Goal: Find specific page/section: Find specific page/section

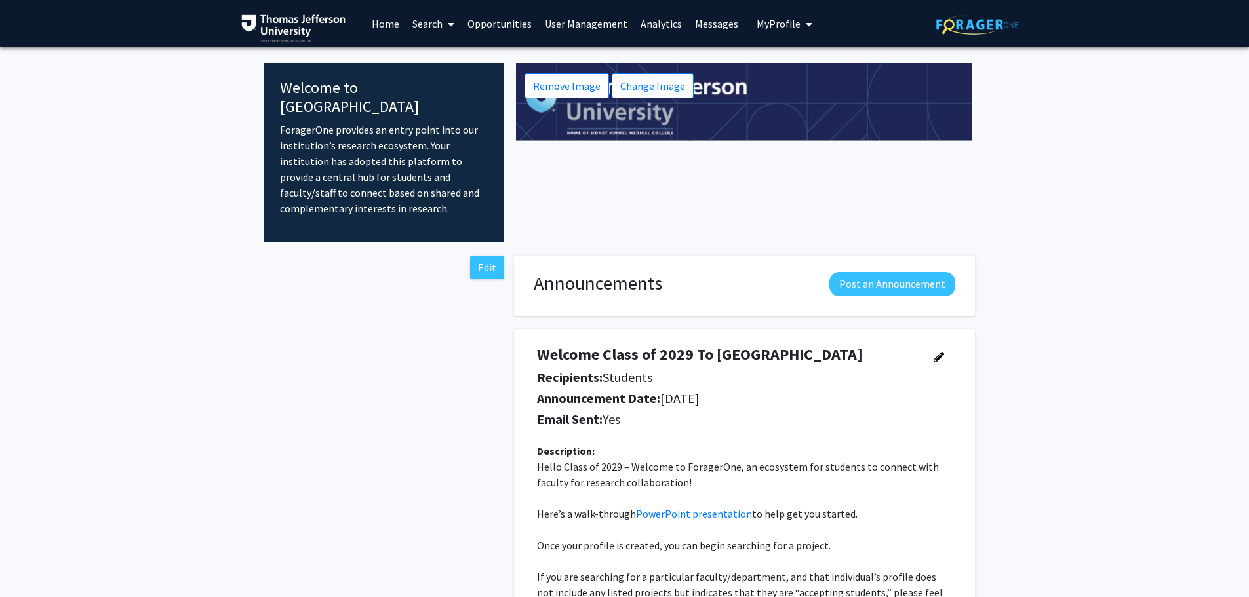
click at [658, 21] on link "Analytics" at bounding box center [661, 24] width 54 height 46
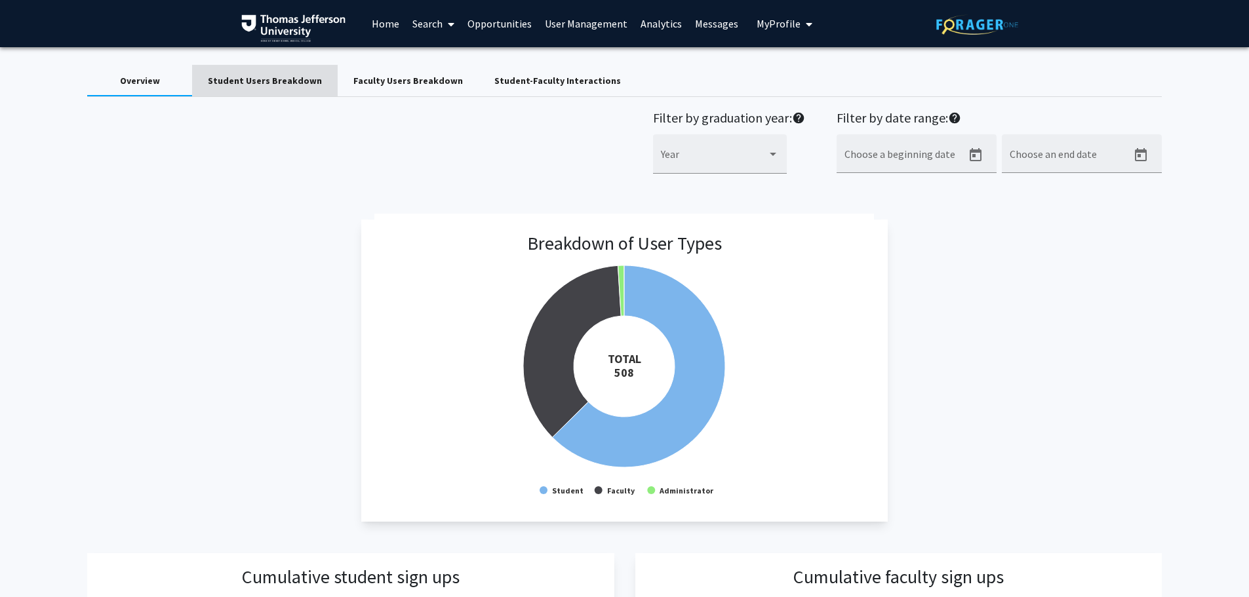
click at [269, 75] on div "Student Users Breakdown" at bounding box center [265, 81] width 114 height 14
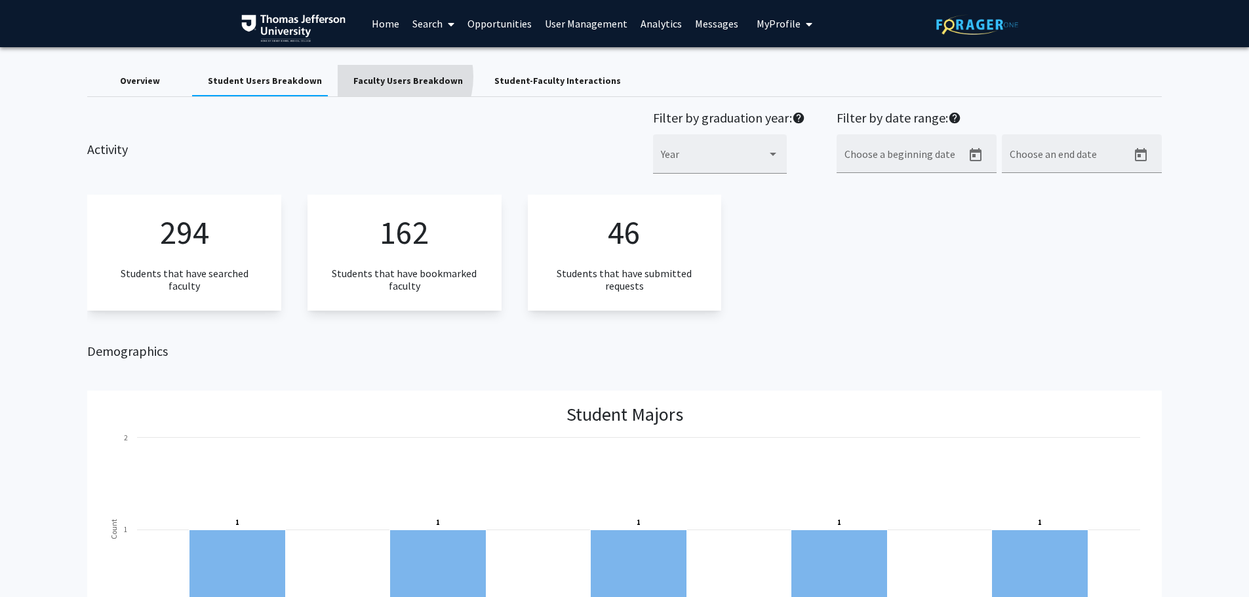
click at [379, 77] on div "Faculty Users Breakdown" at bounding box center [407, 81] width 109 height 14
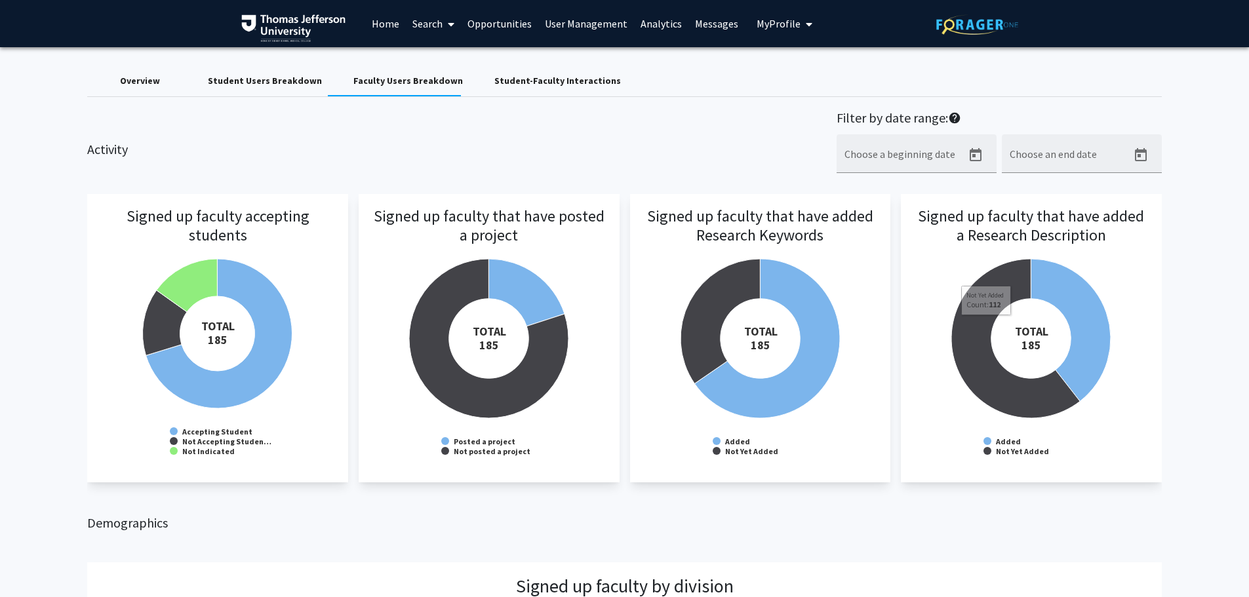
click at [542, 82] on div "Student-Faculty Interactions" at bounding box center [557, 81] width 127 height 14
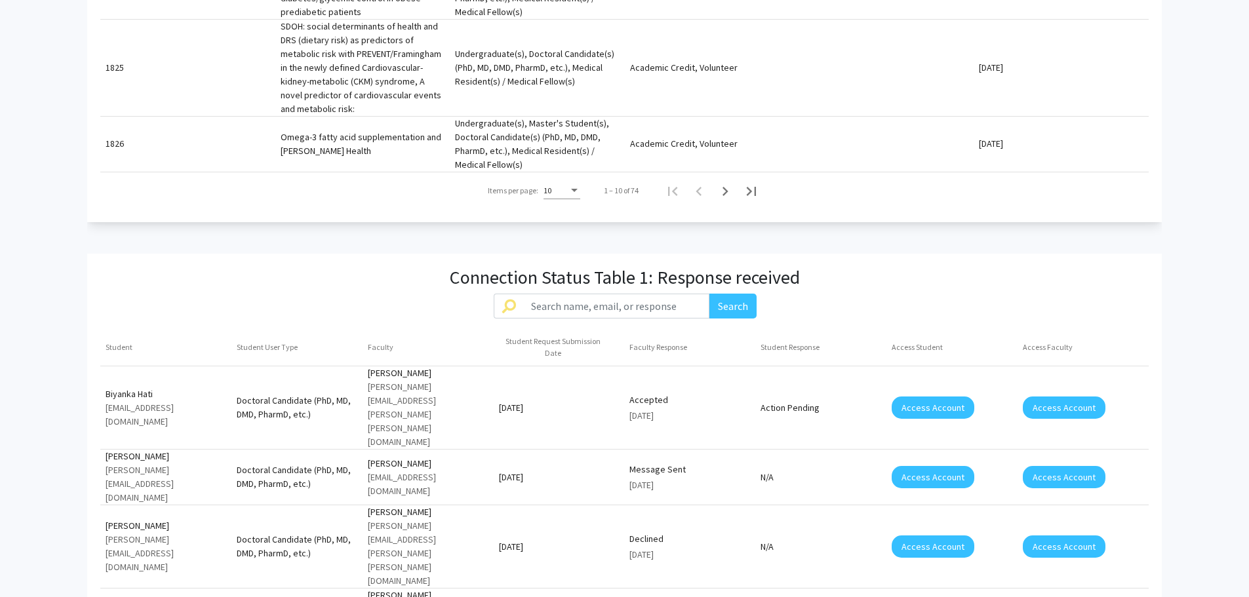
scroll to position [920, 0]
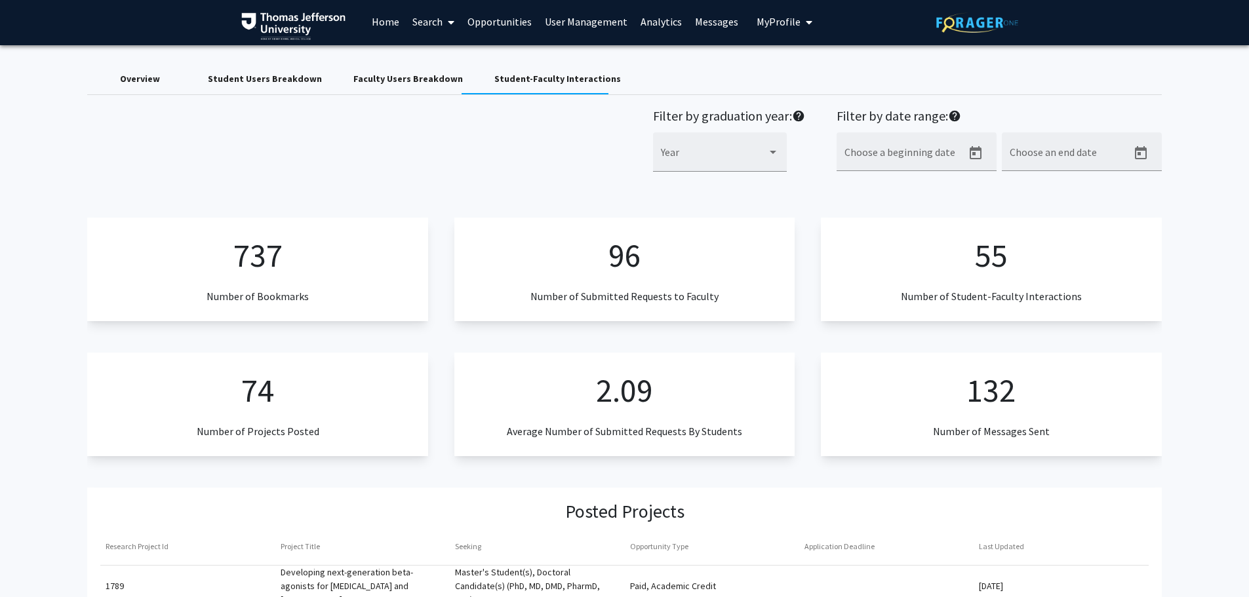
scroll to position [0, 0]
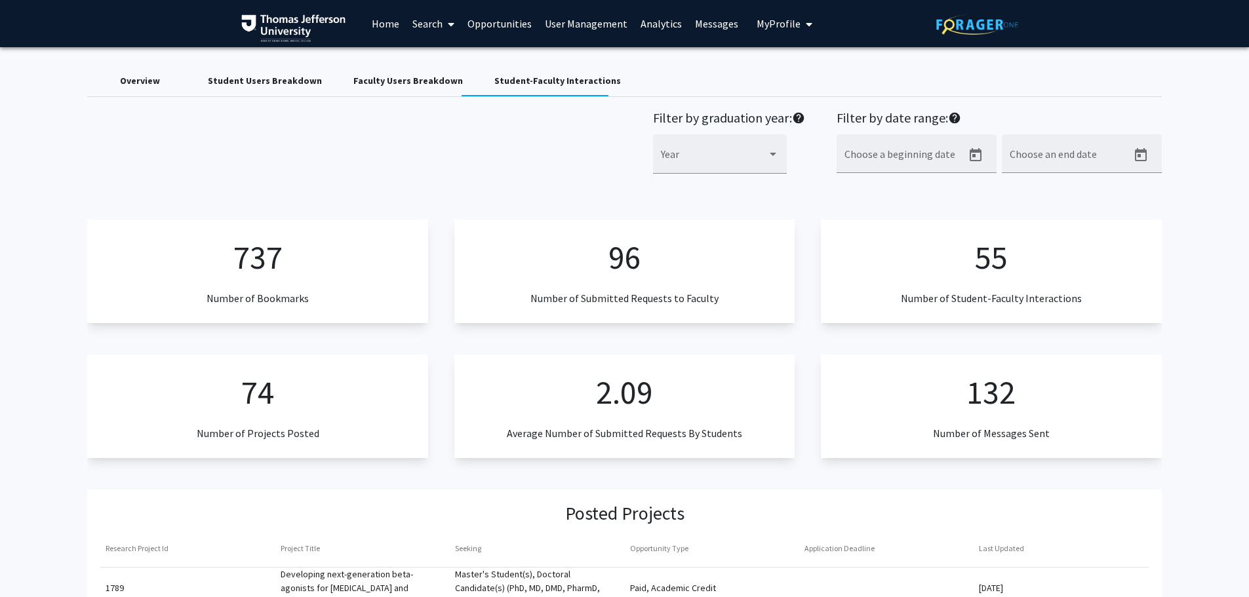
click at [389, 29] on link "Home" at bounding box center [385, 24] width 41 height 46
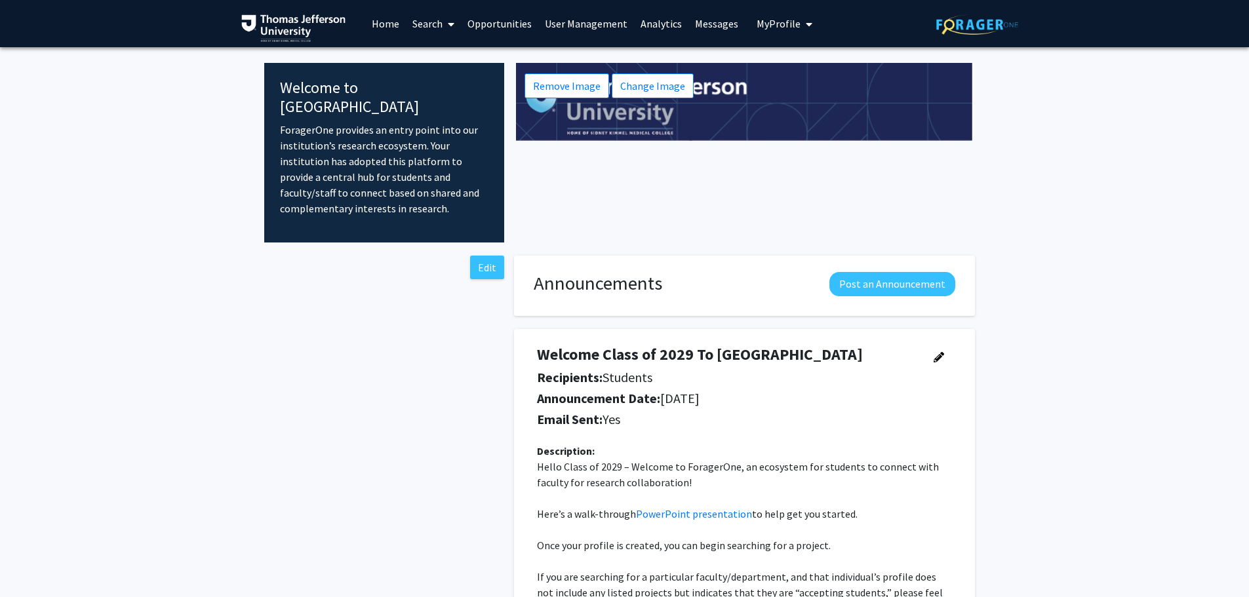
click at [445, 22] on span at bounding box center [449, 24] width 12 height 46
click at [441, 58] on span "Faculty/Staff" at bounding box center [454, 60] width 96 height 26
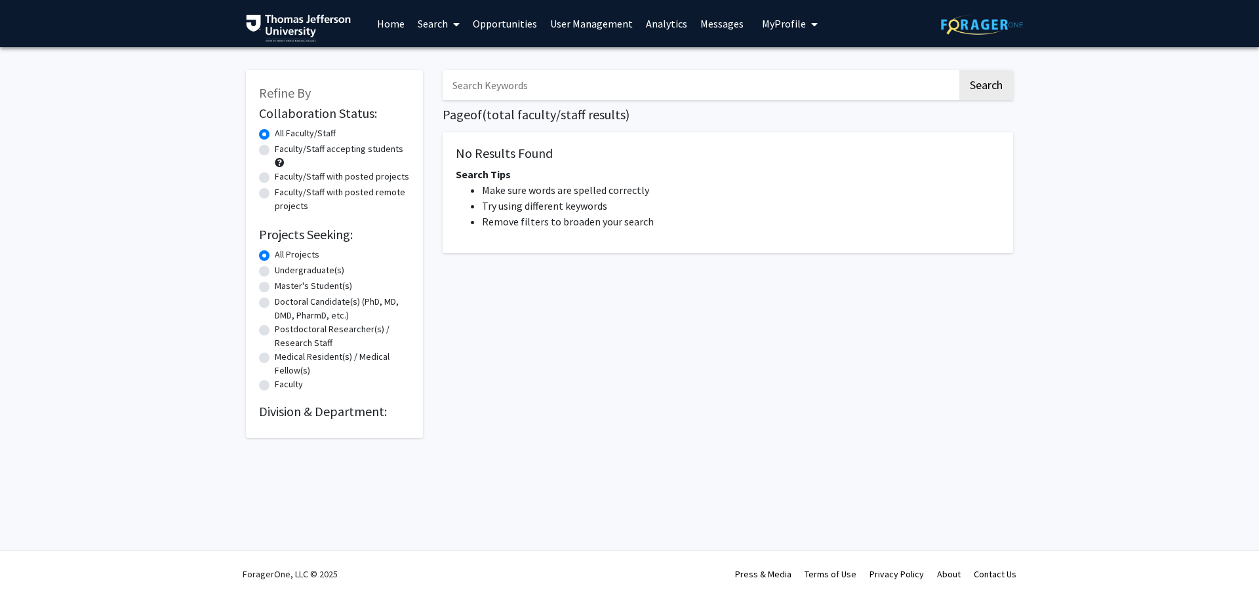
click at [572, 81] on input "Search Keywords" at bounding box center [700, 85] width 515 height 30
type input "wei"
click at [959, 70] on button "Search" at bounding box center [986, 85] width 54 height 30
click at [983, 79] on button "Search" at bounding box center [986, 85] width 54 height 30
click at [395, 30] on link "Home" at bounding box center [390, 24] width 41 height 46
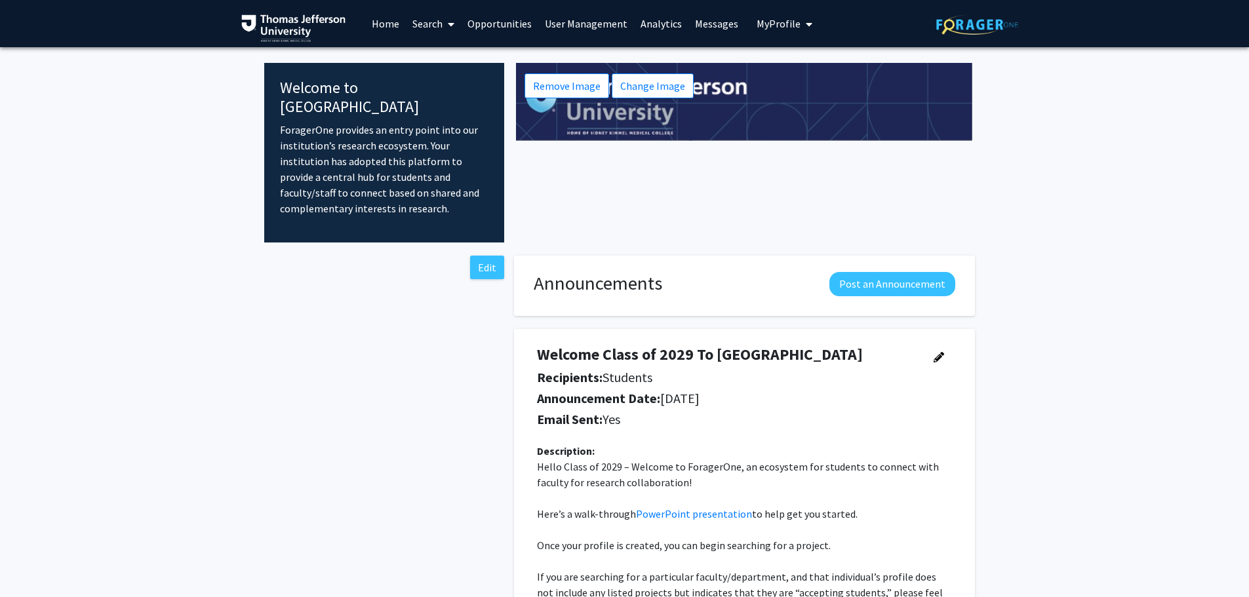
click at [437, 28] on link "Search" at bounding box center [433, 24] width 55 height 46
click at [467, 66] on span "Faculty/Staff" at bounding box center [454, 60] width 96 height 26
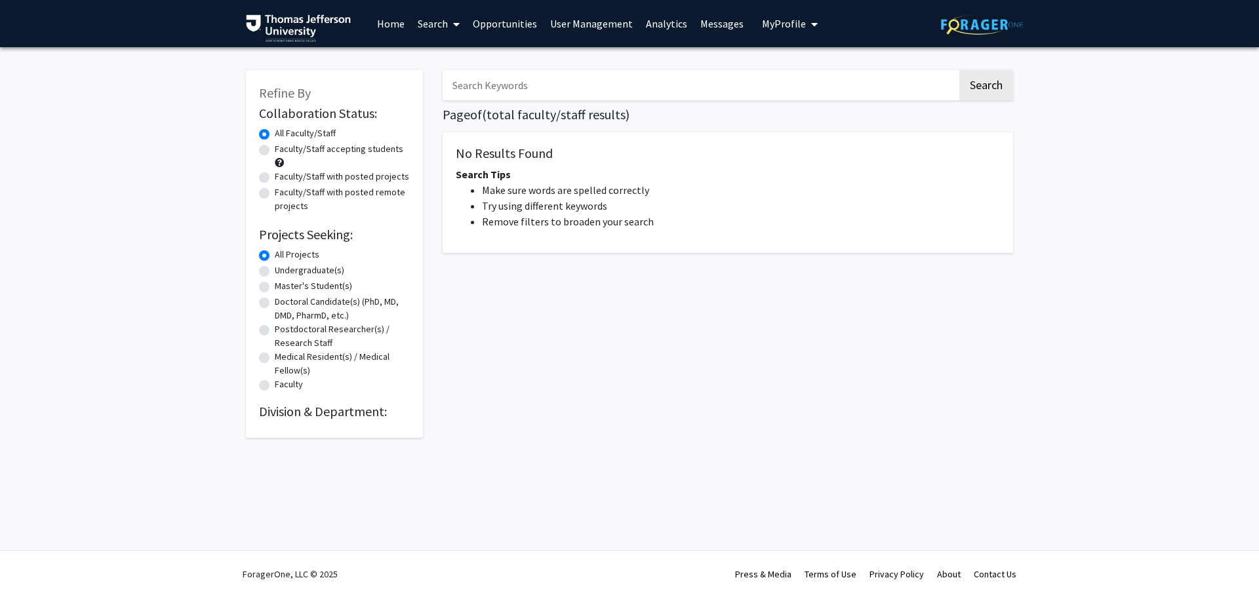
click at [507, 84] on input "Search Keywords" at bounding box center [700, 85] width 515 height 30
click at [989, 89] on button "Search" at bounding box center [986, 85] width 54 height 30
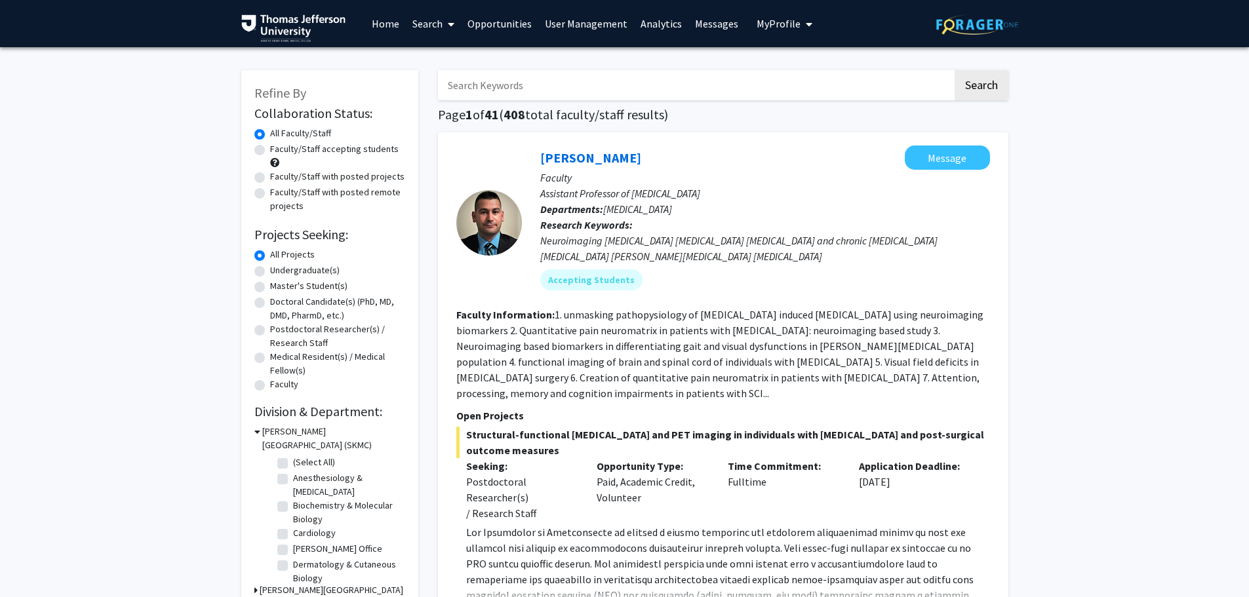
click at [551, 73] on input "Search Keywords" at bounding box center [695, 85] width 515 height 30
type input "wei"
click at [955, 70] on button "Search" at bounding box center [982, 85] width 54 height 30
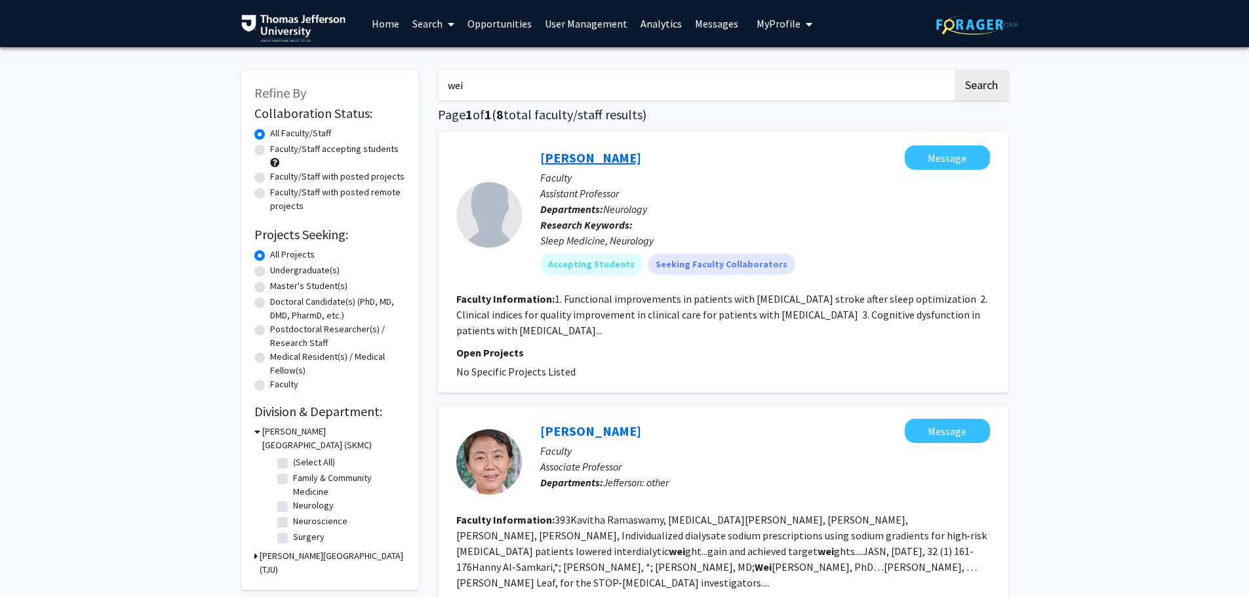
click at [563, 155] on link "Zhikui Wei" at bounding box center [590, 157] width 101 height 16
click at [386, 29] on link "Home" at bounding box center [385, 24] width 41 height 46
